Goal: Information Seeking & Learning: Learn about a topic

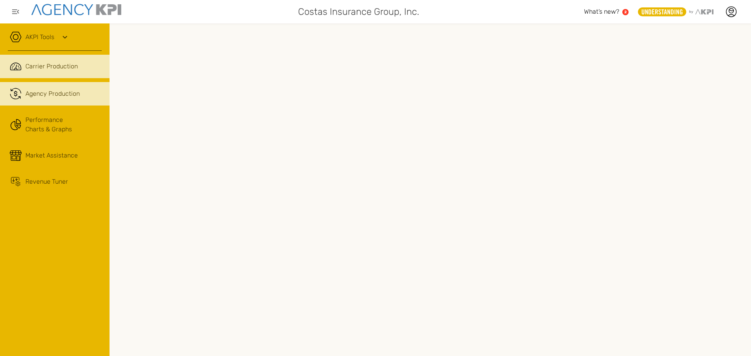
click at [60, 90] on span "Agency Production" at bounding box center [52, 93] width 54 height 9
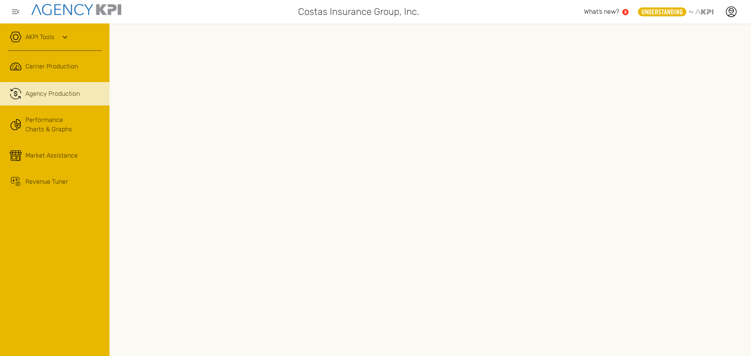
click at [594, 349] on div at bounding box center [431, 189] width 642 height 333
